Goal: Task Accomplishment & Management: Use online tool/utility

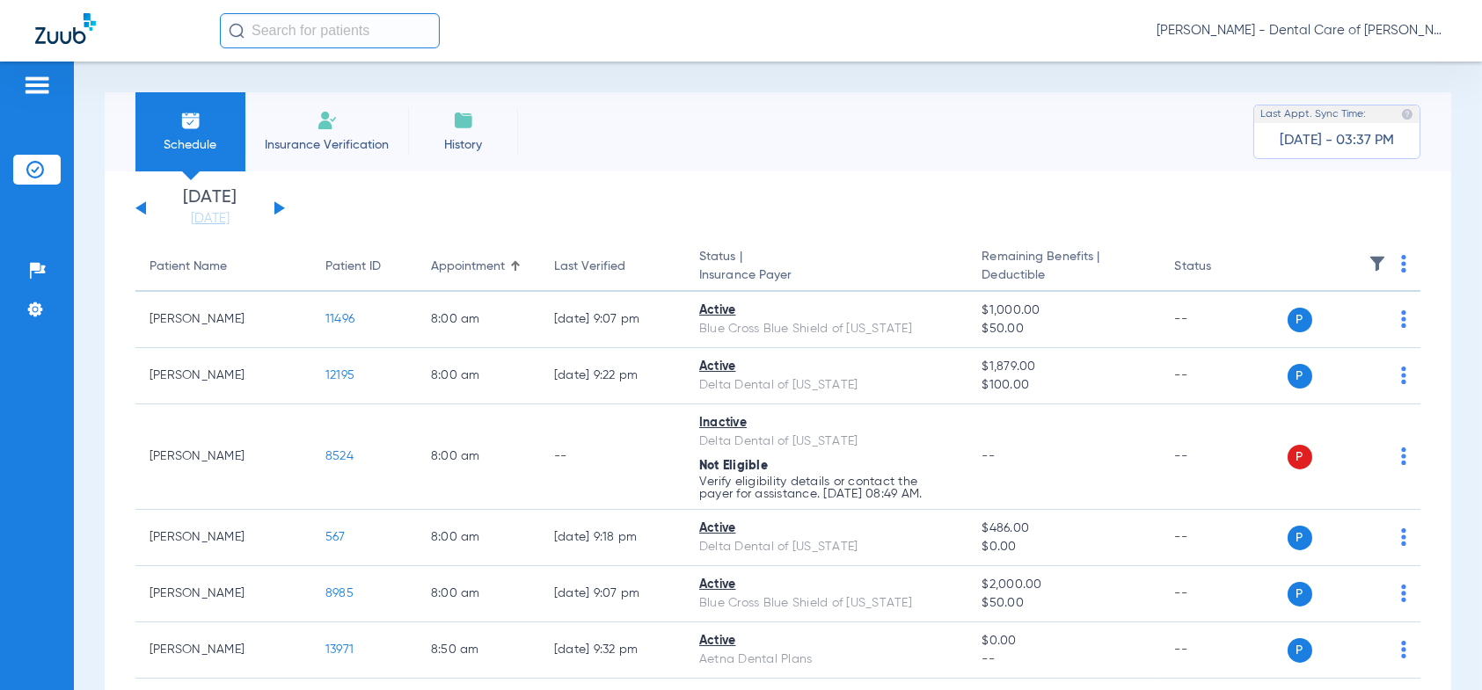
click at [276, 200] on div "[DATE] [DATE] [DATE] [DATE] [DATE] [DATE] [DATE] [DATE] [DATE] [DATE] [DATE] [D…" at bounding box center [209, 208] width 149 height 39
click at [277, 207] on button at bounding box center [279, 207] width 11 height 13
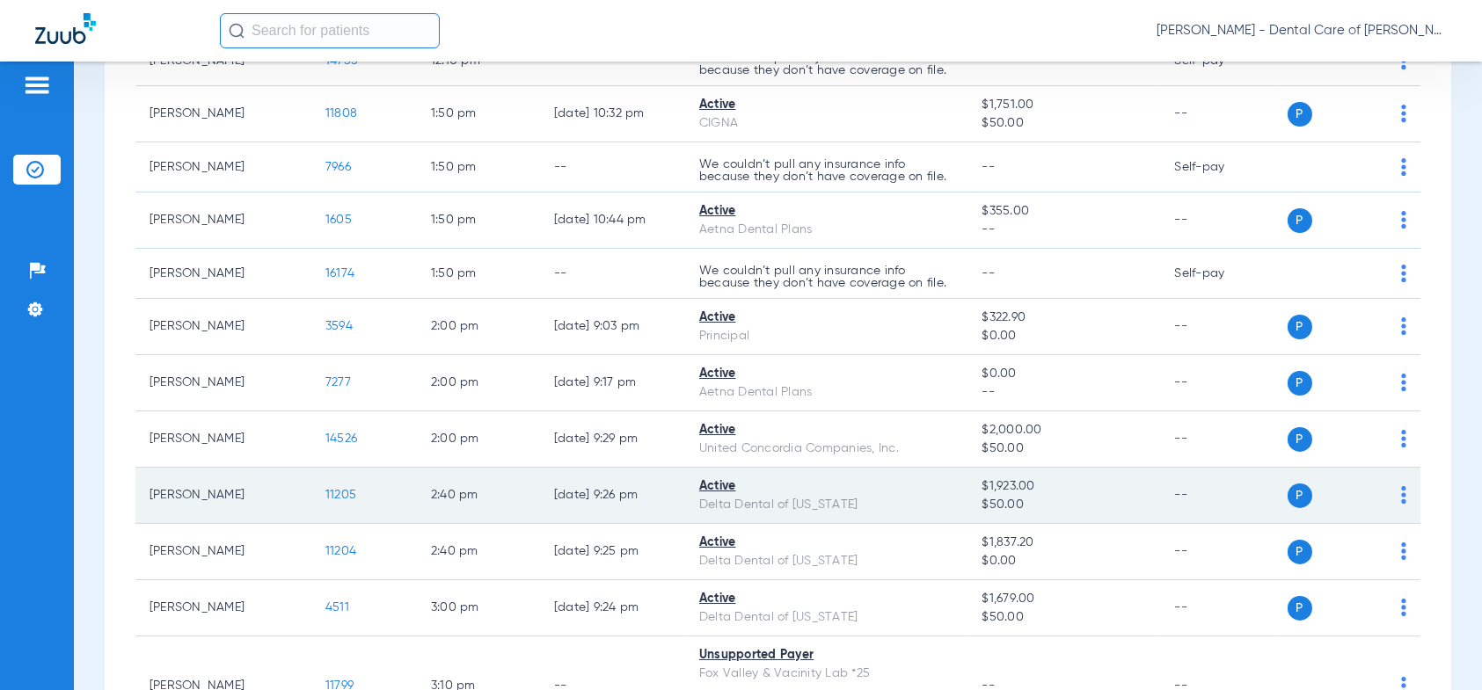
scroll to position [1231, 0]
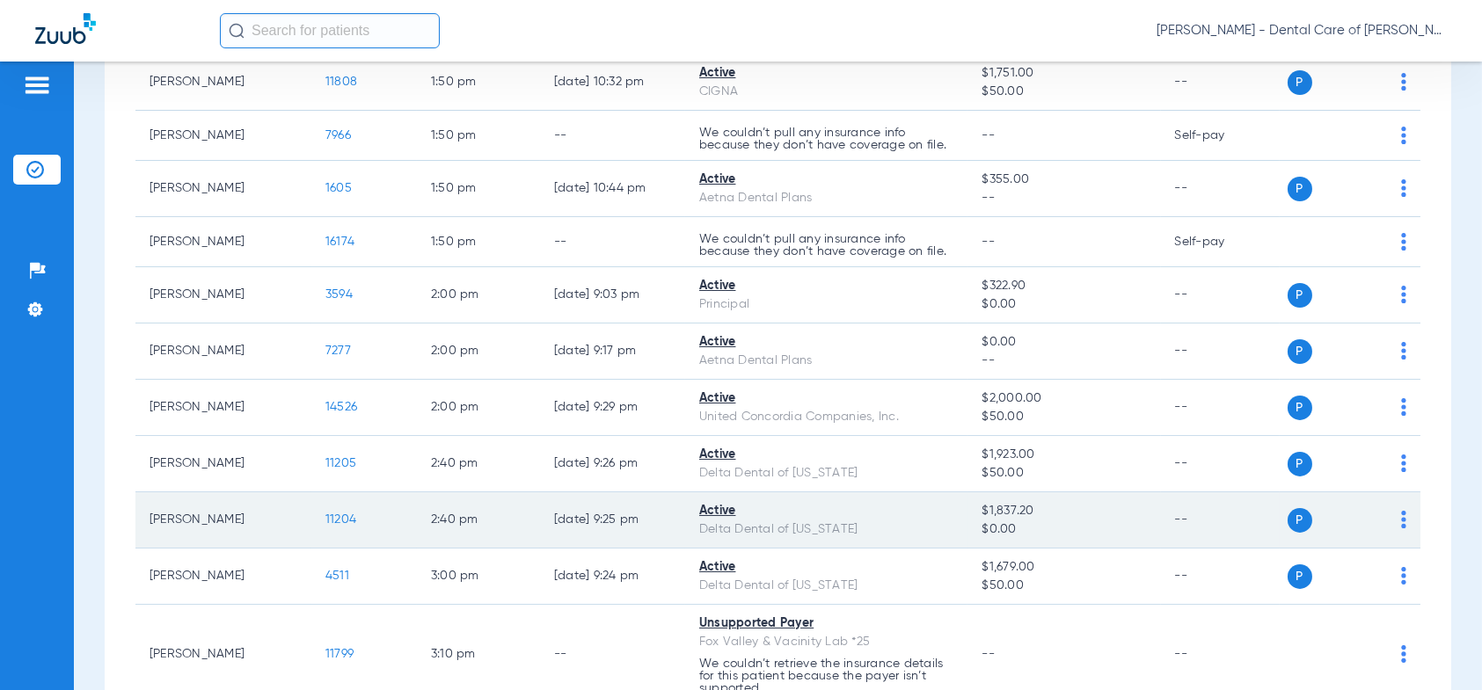
click at [338, 514] on span "11204" at bounding box center [340, 520] width 31 height 12
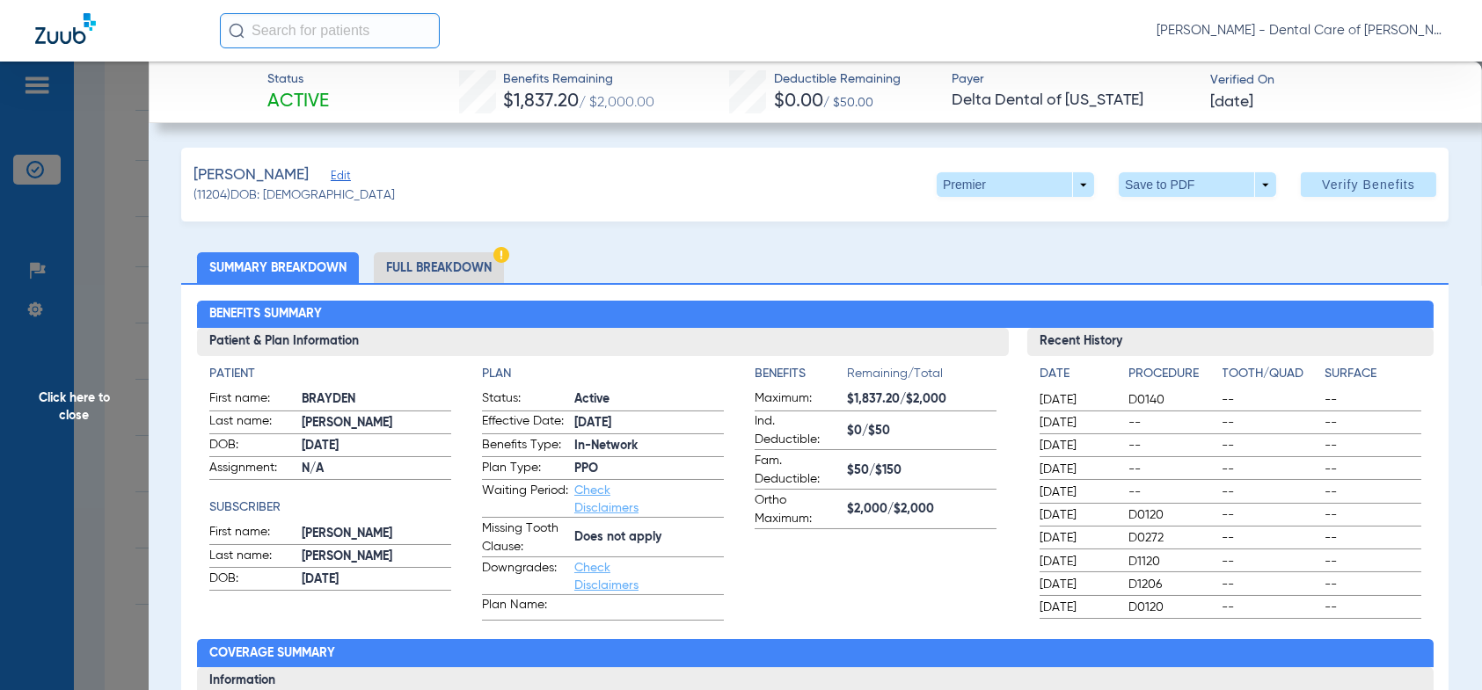
click at [426, 271] on li "Full Breakdown" at bounding box center [439, 267] width 130 height 31
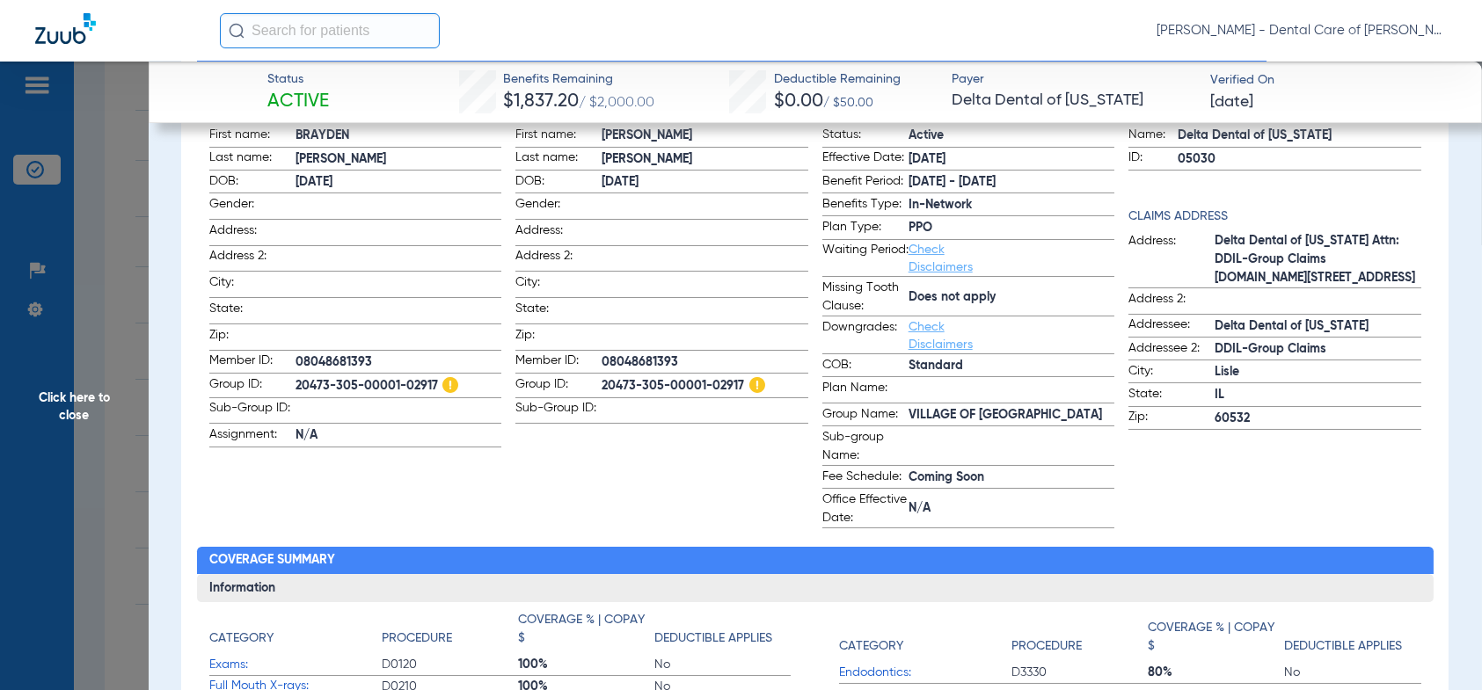
scroll to position [0, 0]
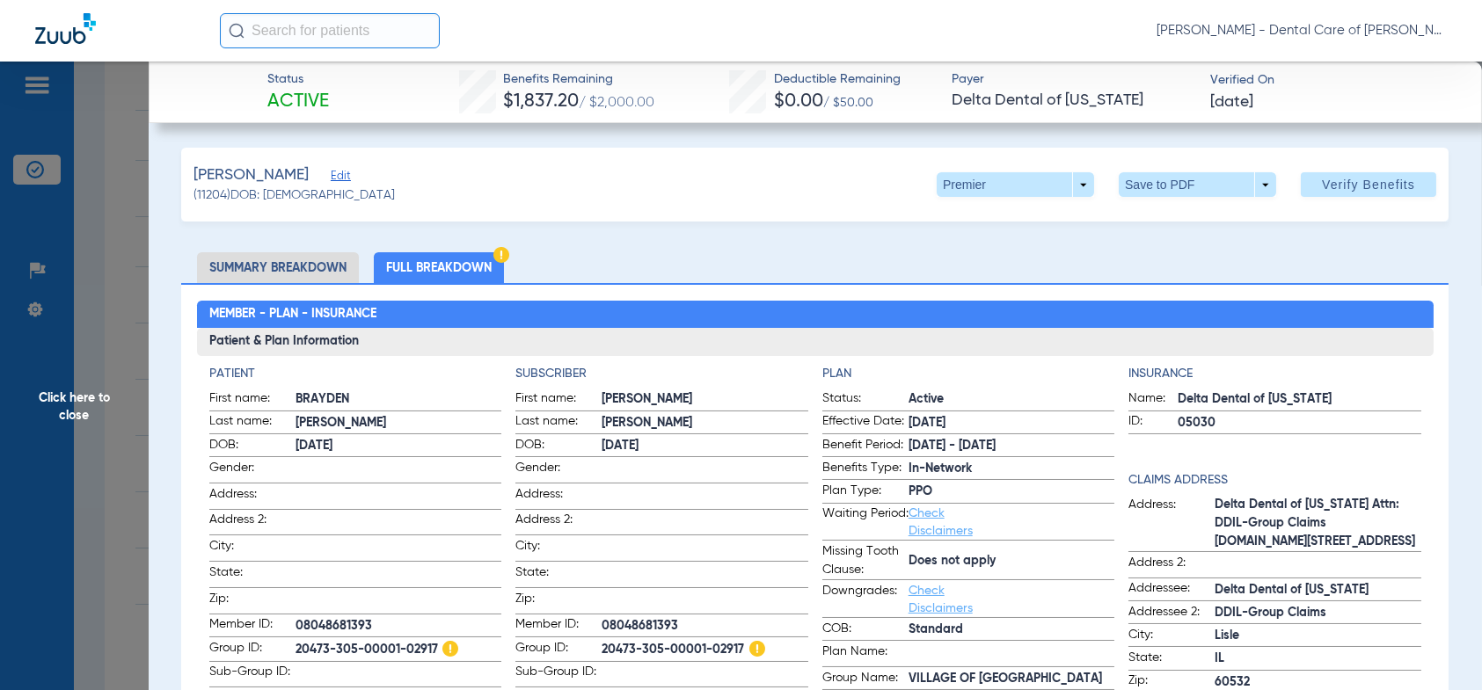
drag, startPoint x: 50, startPoint y: 396, endPoint x: 30, endPoint y: 397, distance: 20.2
click at [50, 396] on span "Click here to close" at bounding box center [74, 407] width 149 height 690
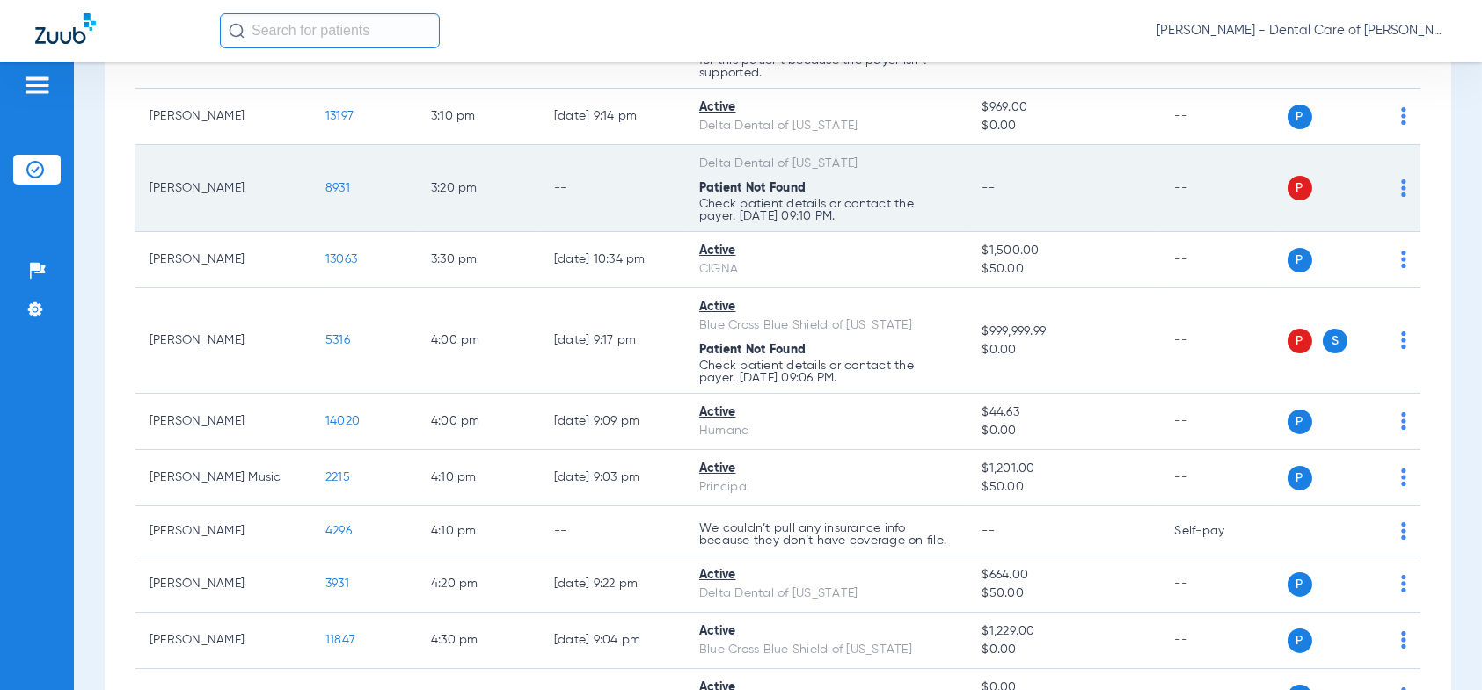
scroll to position [1934, 0]
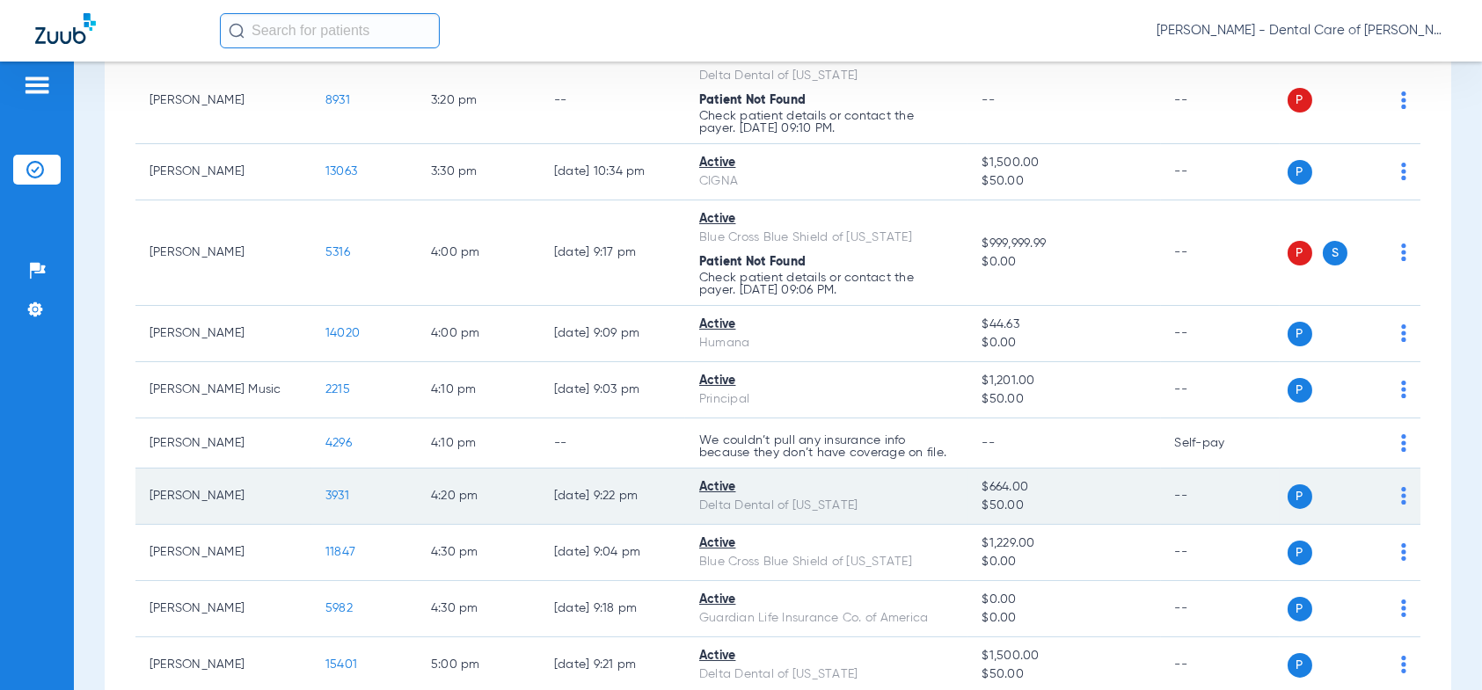
click at [334, 492] on span "3931" at bounding box center [337, 496] width 24 height 12
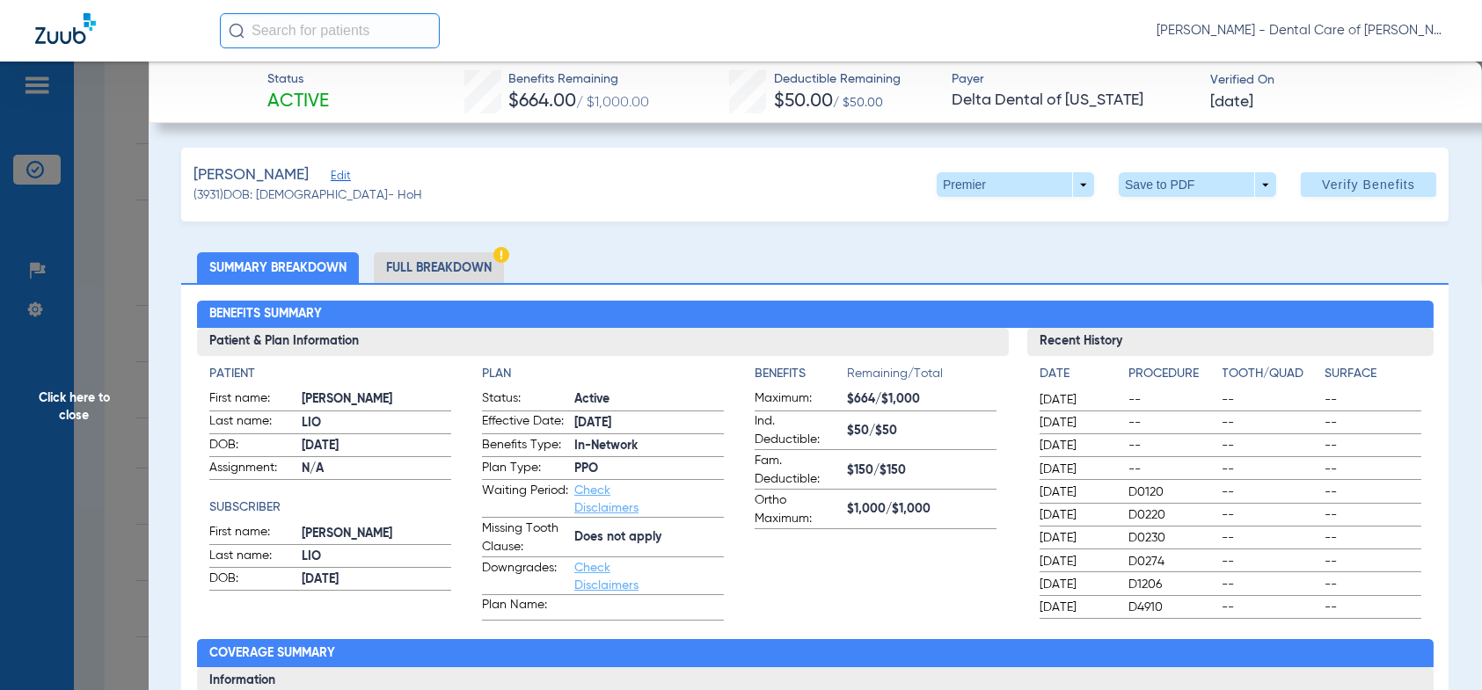
click at [420, 279] on li "Full Breakdown" at bounding box center [439, 267] width 130 height 31
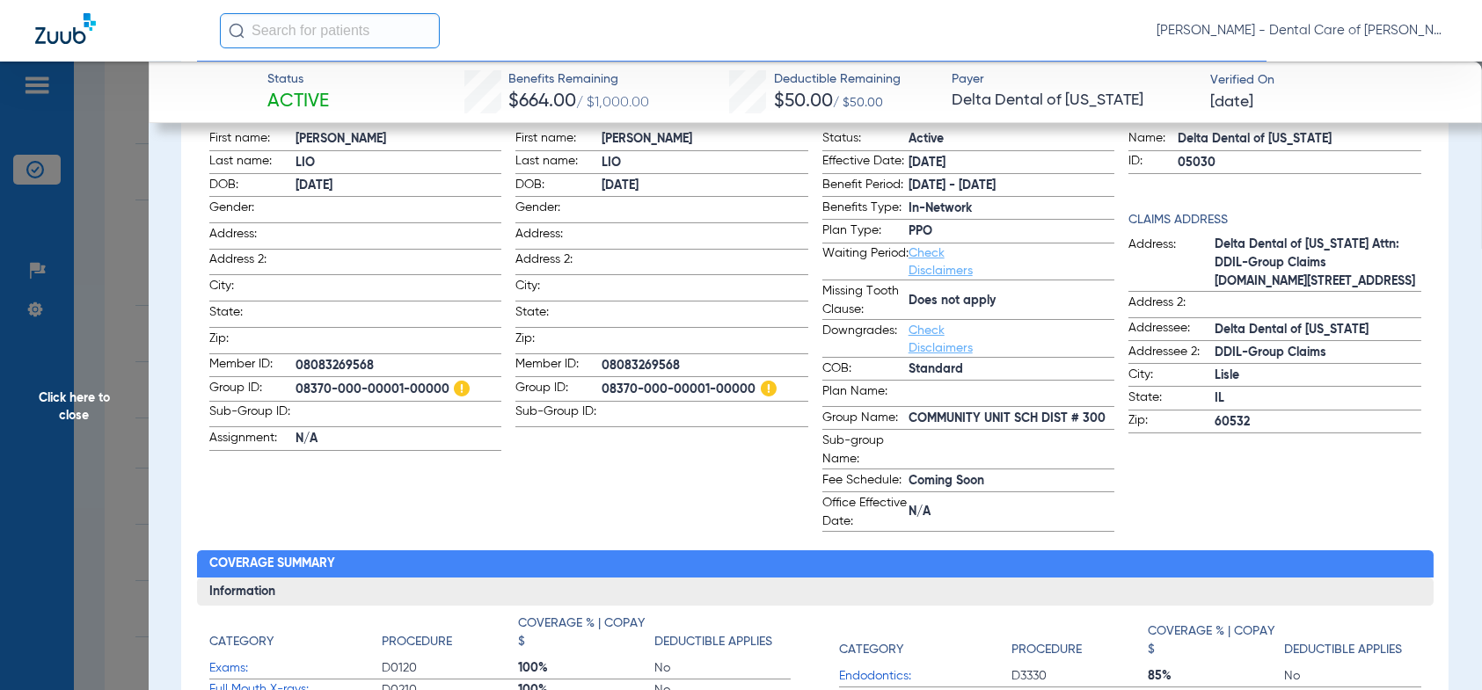
scroll to position [264, 0]
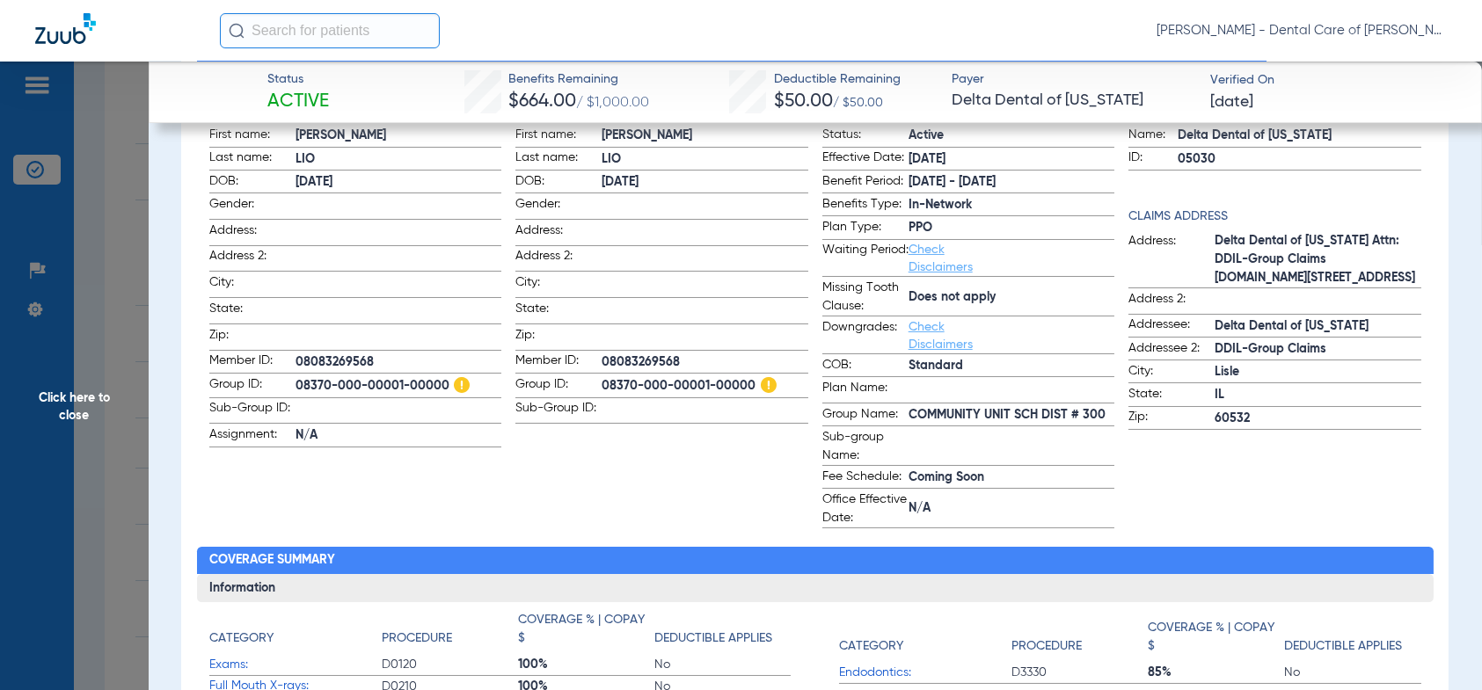
click at [81, 404] on span "Click here to close" at bounding box center [74, 407] width 149 height 690
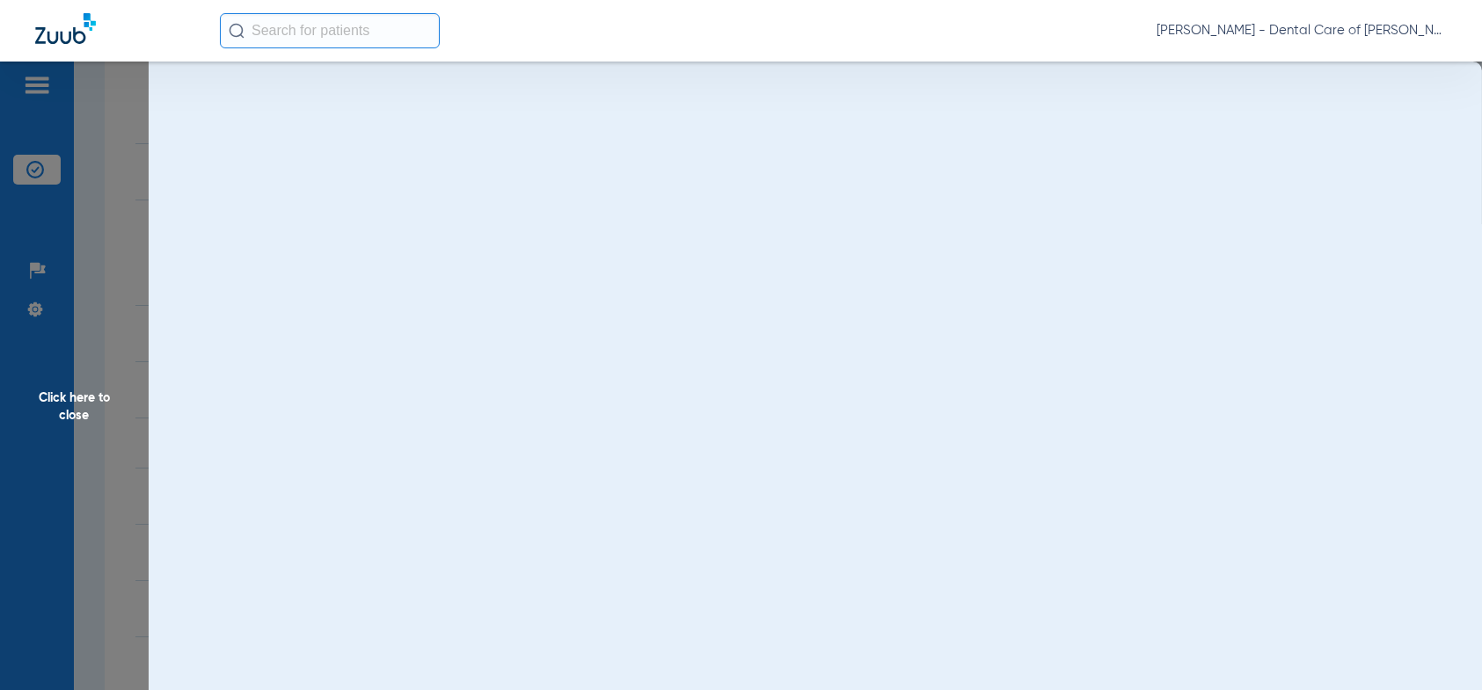
scroll to position [0, 0]
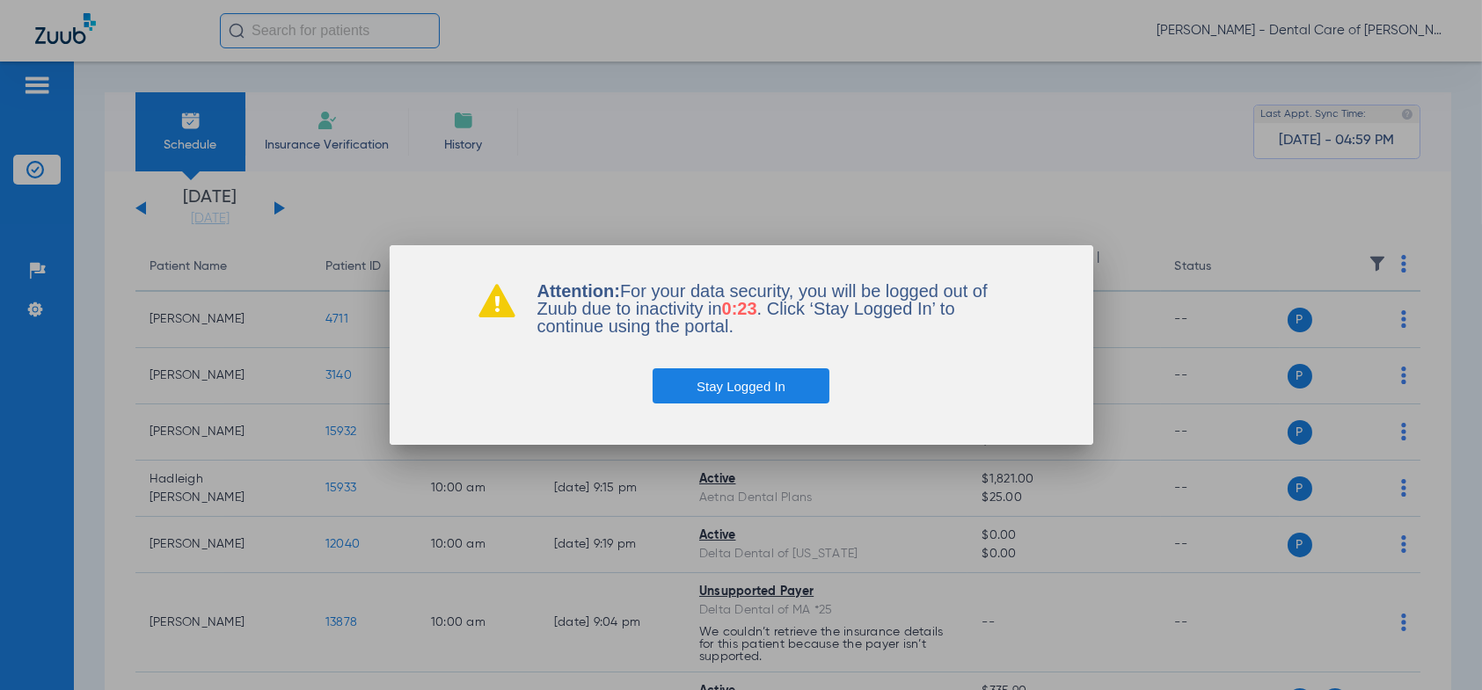
click at [703, 389] on button "Stay Logged In" at bounding box center [740, 385] width 177 height 35
